Goal: Information Seeking & Learning: Learn about a topic

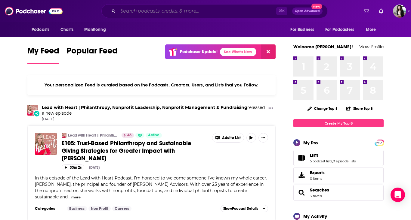
click at [150, 11] on input "Search podcasts, credits, & more..." at bounding box center [197, 11] width 158 height 10
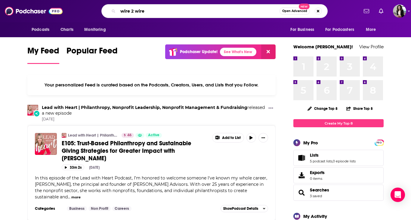
type input "wire 2 wire"
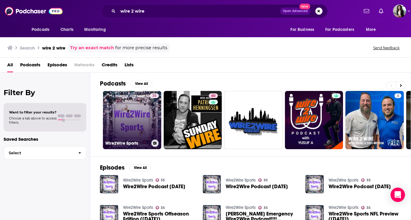
click at [138, 120] on link "35 Wire2Wire Sports" at bounding box center [132, 120] width 58 height 58
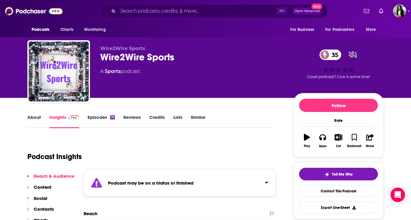
click at [96, 118] on link "Episodes 19" at bounding box center [101, 122] width 27 height 14
